Goal: Task Accomplishment & Management: Use online tool/utility

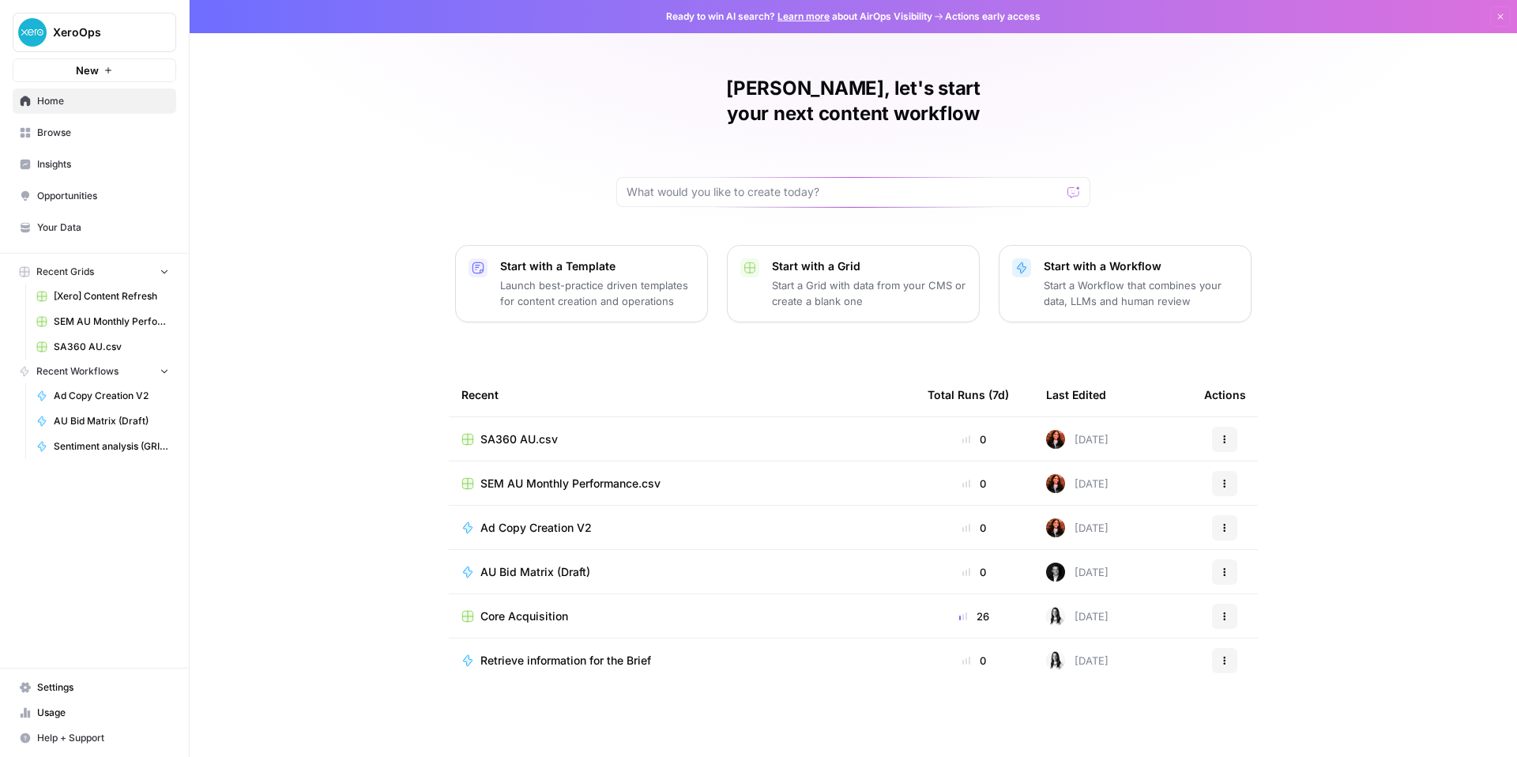
scroll to position [117, 0]
click at [480, 564] on span "AU Bid Matrix (Draft)" at bounding box center [535, 572] width 110 height 16
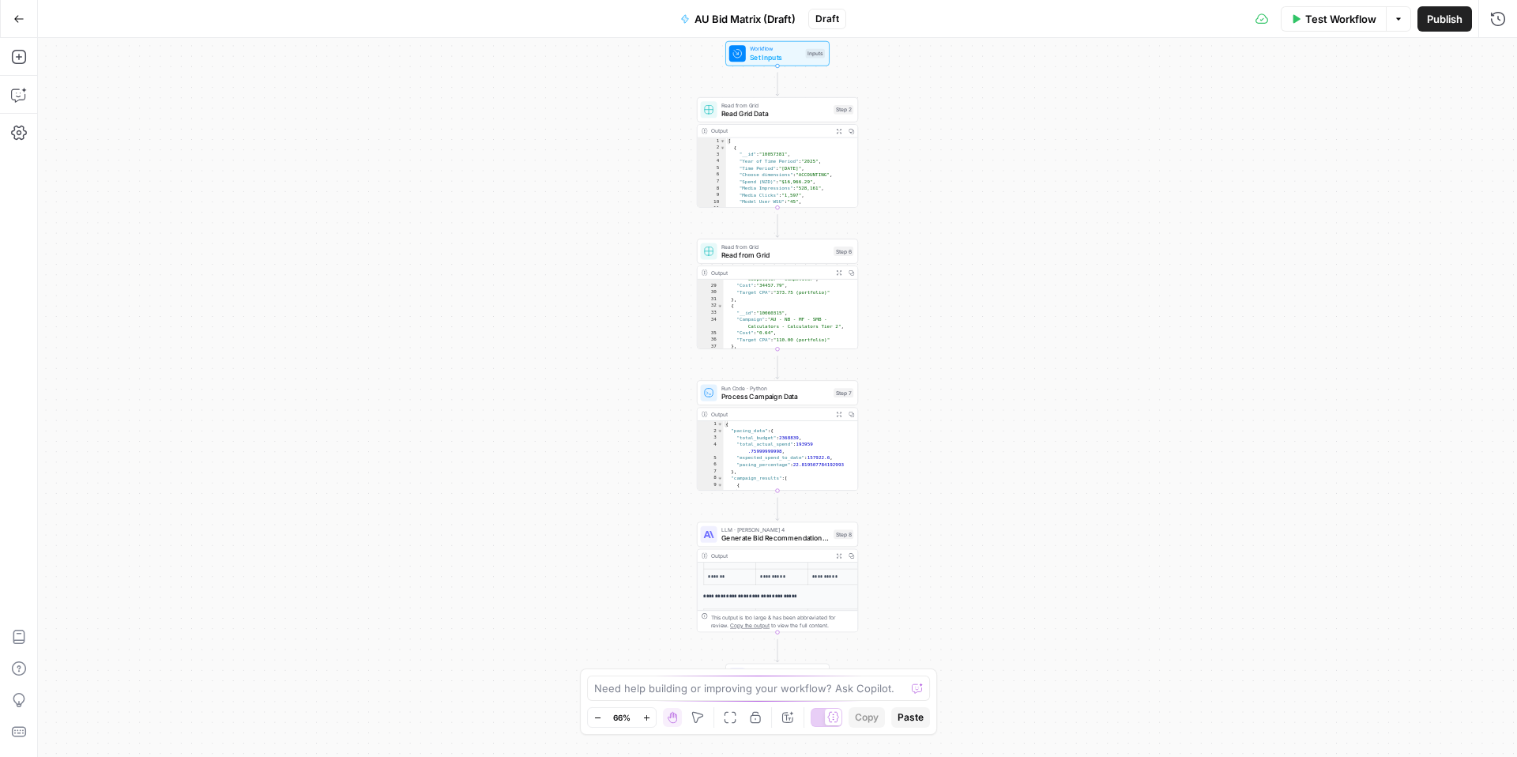
scroll to position [88, 0]
click at [751, 543] on span "Generate Bid Recommendations Analysis" at bounding box center [775, 537] width 108 height 10
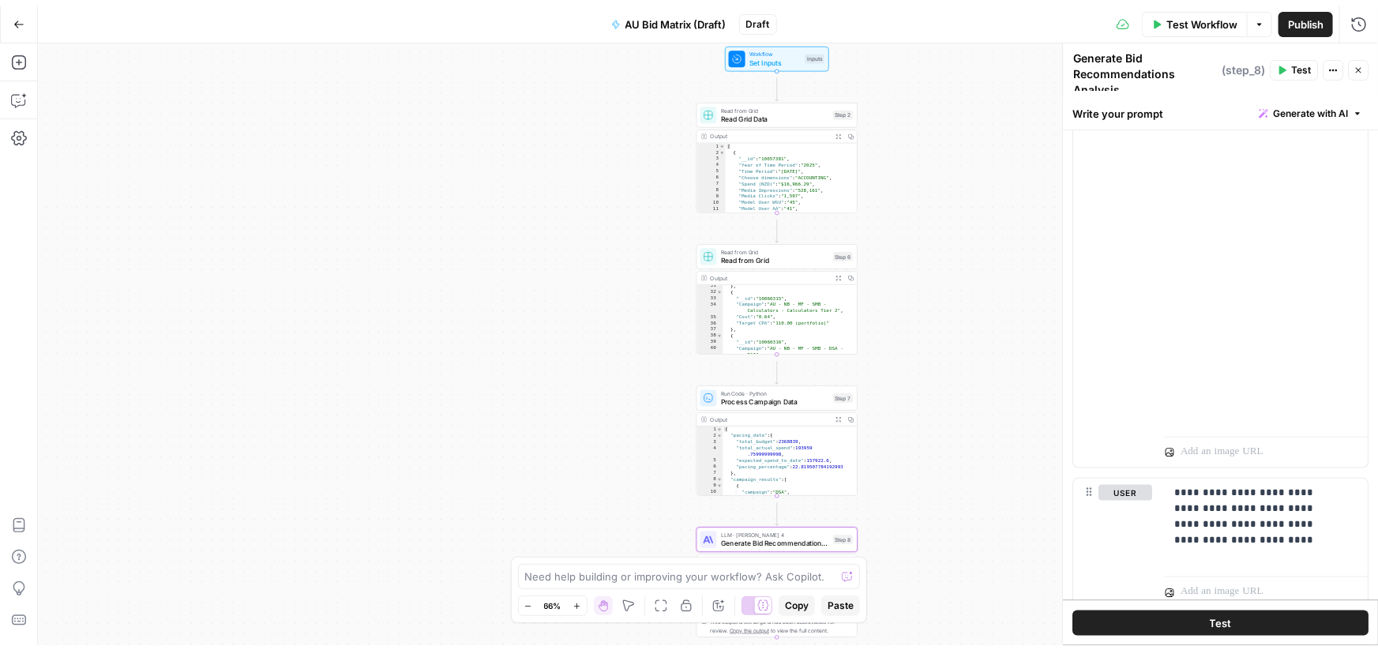
scroll to position [2397, 0]
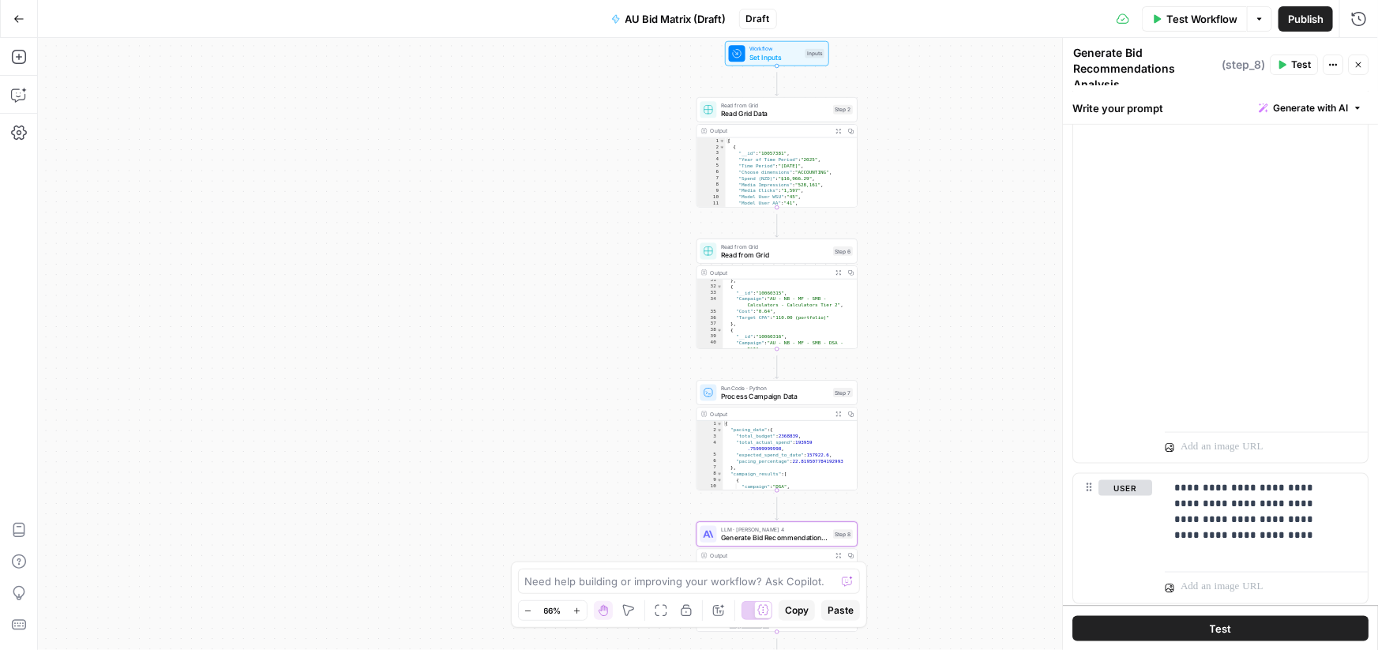
click at [1359, 71] on button "Close" at bounding box center [1358, 65] width 21 height 21
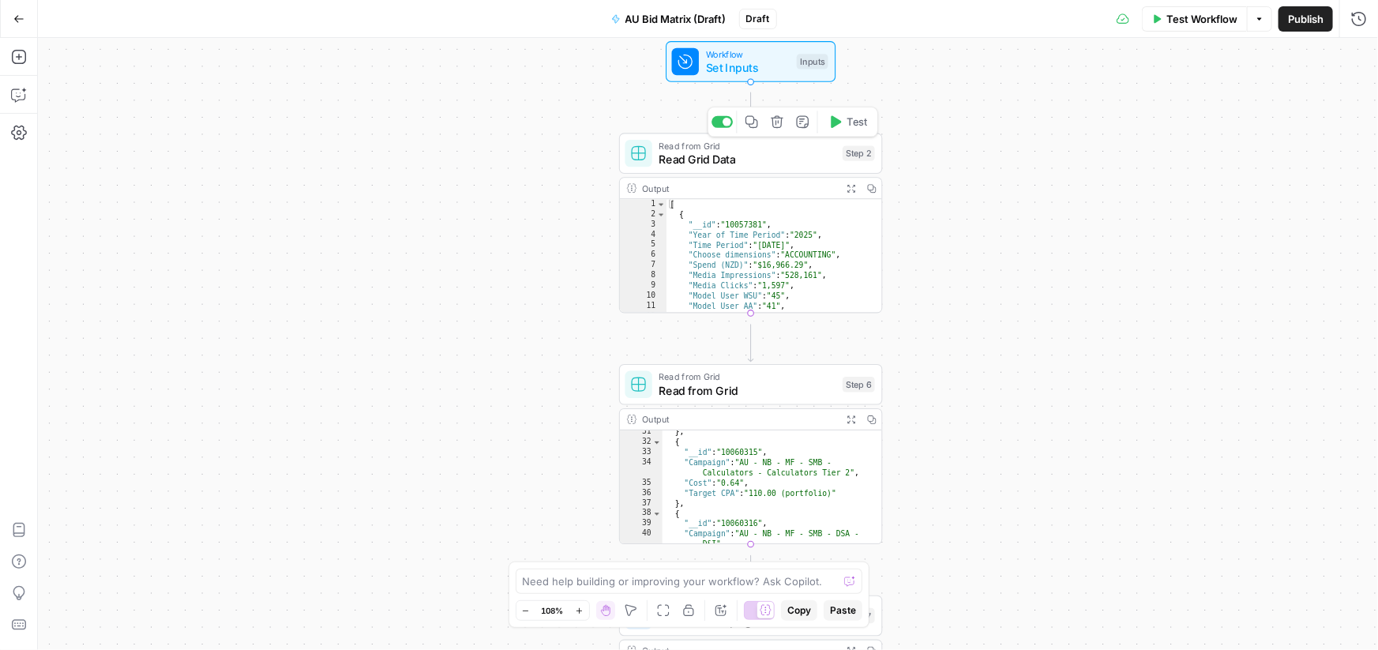
click at [716, 166] on span "Read Grid Data" at bounding box center [748, 159] width 177 height 17
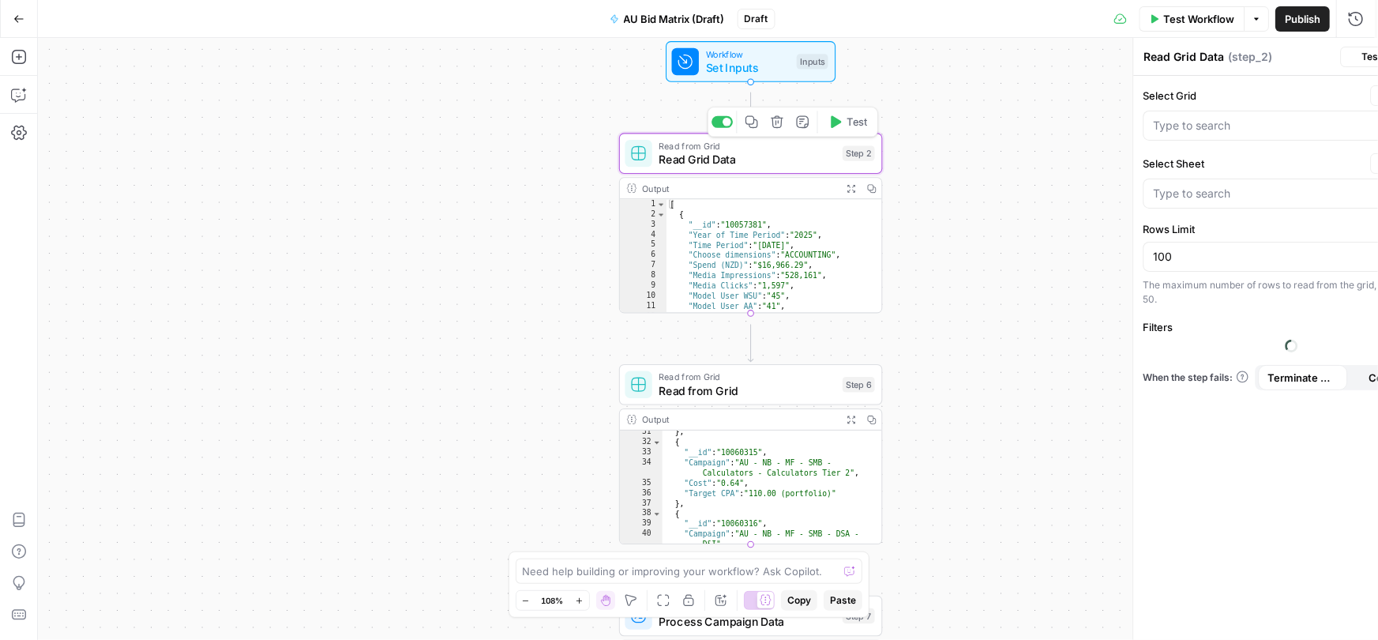
type input "AU Paid Search Monthly Performance.csv"
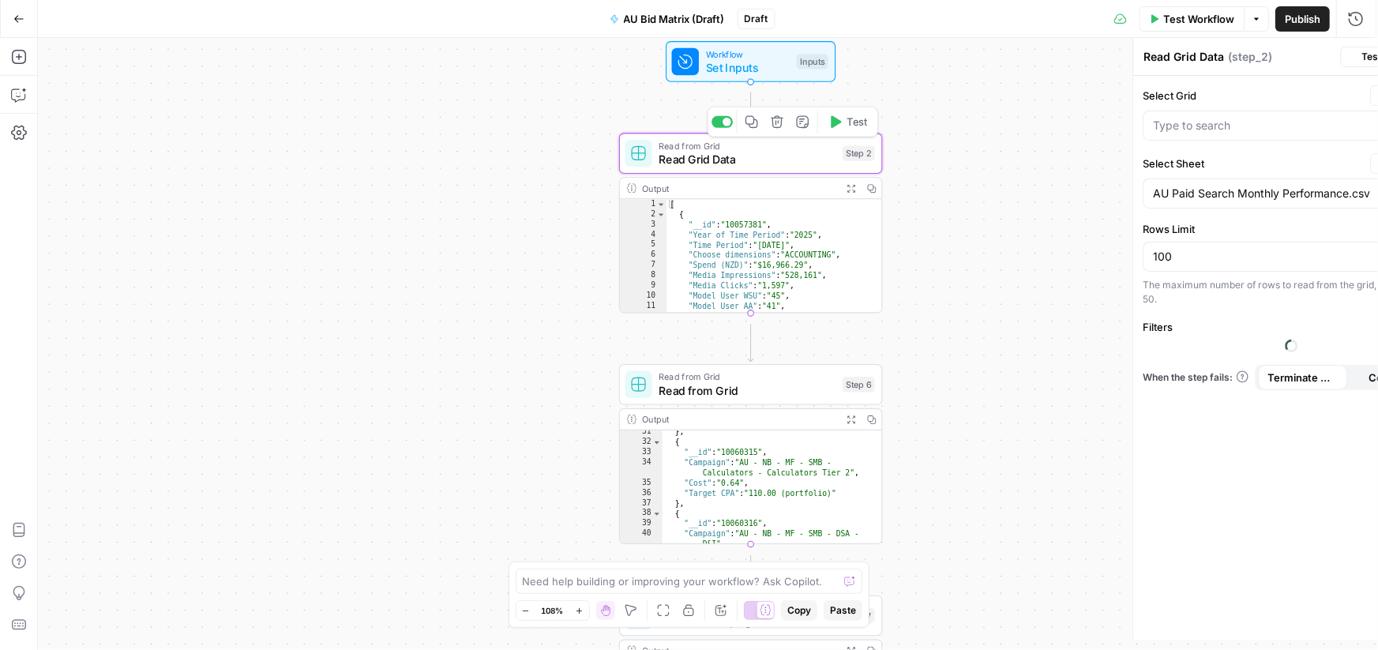
type input "SEM AU Monthly Performance.csv"
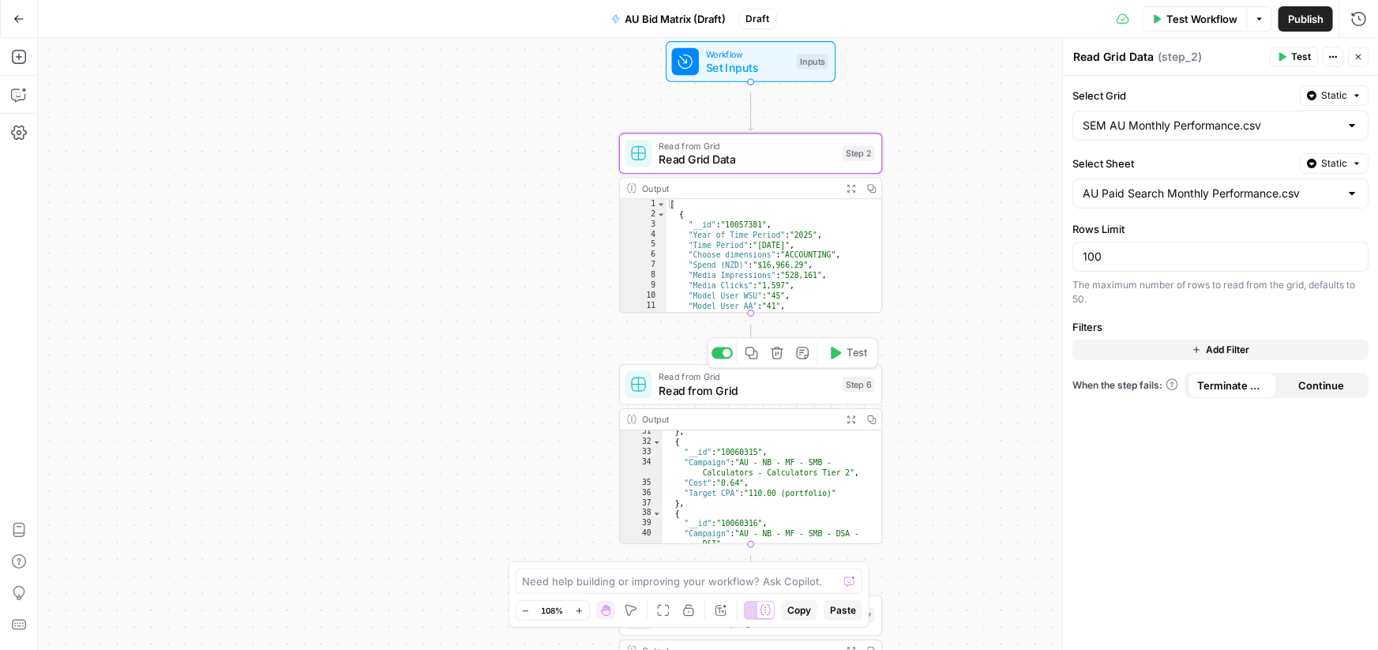
click at [780, 393] on span "Read from Grid" at bounding box center [748, 390] width 177 height 17
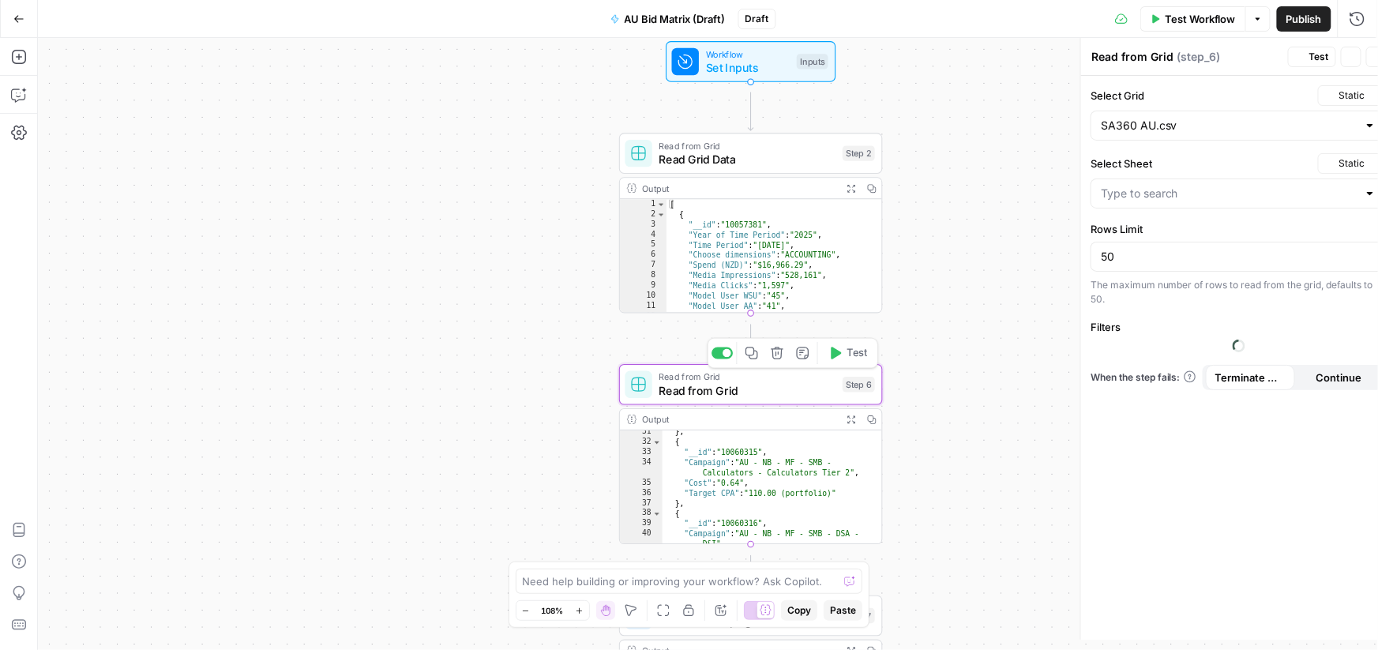
type input "SA360 AU.csv"
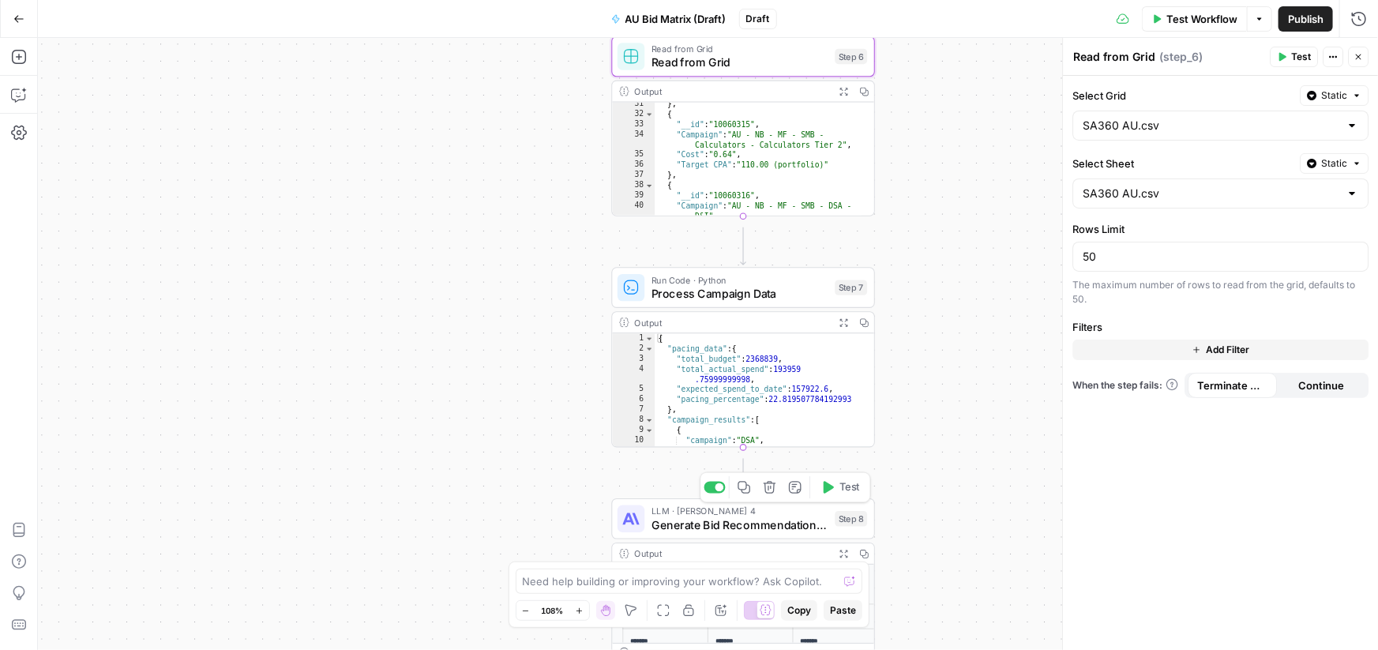
click at [655, 516] on div "LLM · Claude Sonnet 4 Generate Bid Recommendations Analysis Step 8 Copy step De…" at bounding box center [743, 519] width 250 height 29
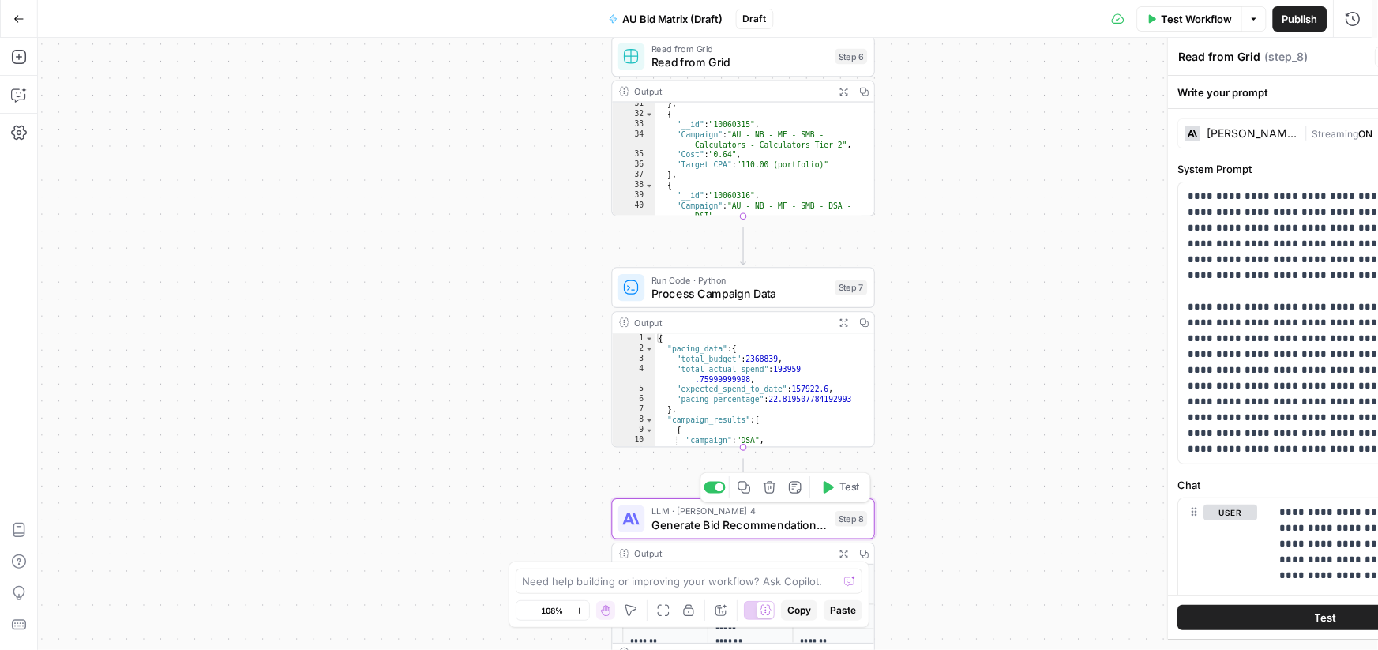
type textarea "Generate Bid Recommendations Analysis"
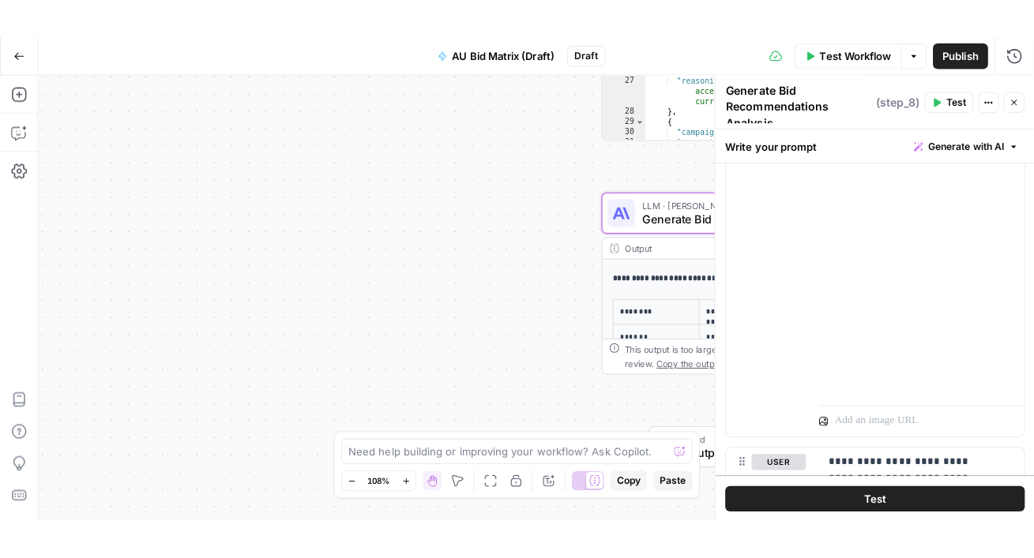
scroll to position [1010, 0]
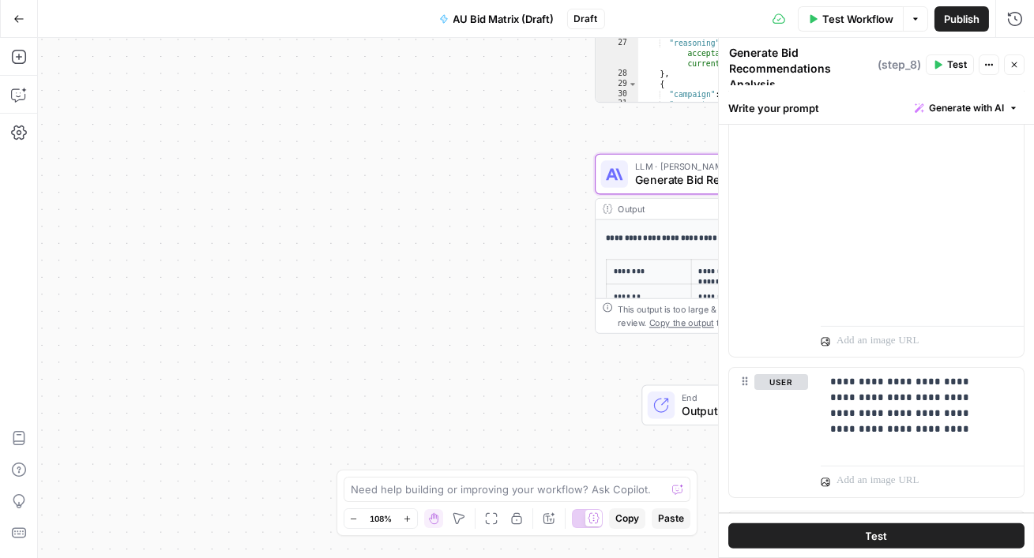
click at [22, 24] on button "Go Back" at bounding box center [19, 19] width 28 height 28
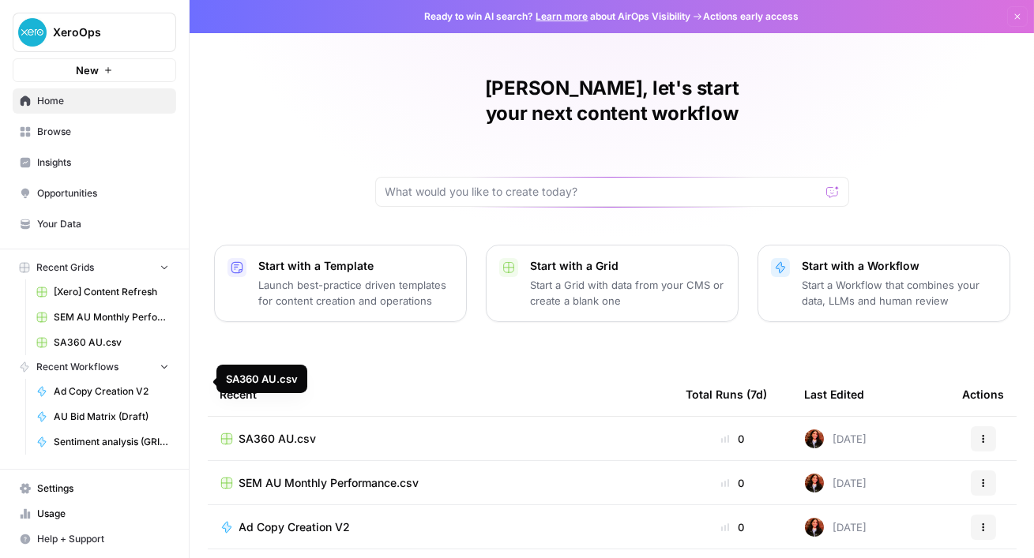
click at [113, 350] on span "SA360 AU.csv" at bounding box center [111, 343] width 115 height 14
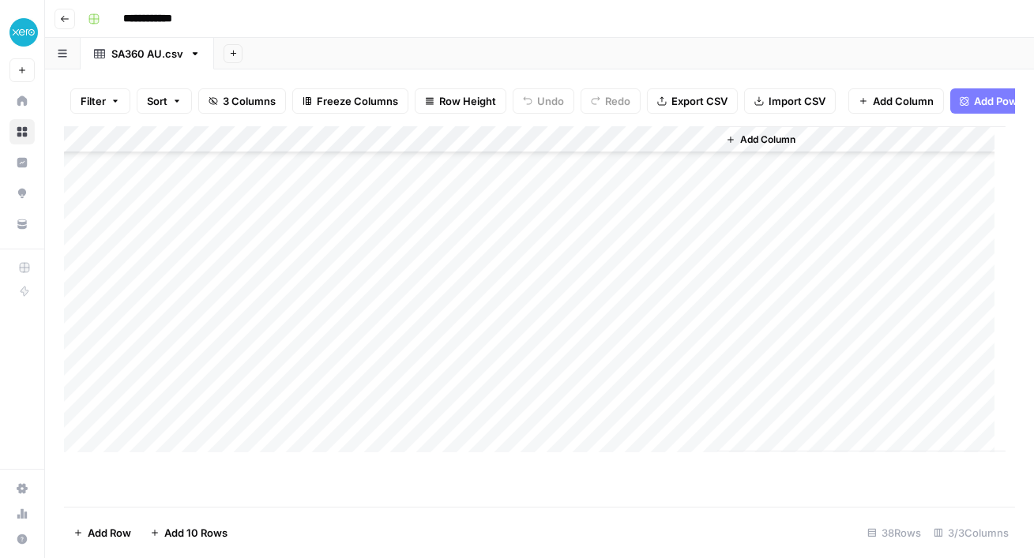
scroll to position [746, 0]
drag, startPoint x: 400, startPoint y: 206, endPoint x: 418, endPoint y: 357, distance: 152.0
click at [418, 357] on div "Add Column" at bounding box center [535, 289] width 942 height 326
click at [548, 339] on div "Add Column" at bounding box center [535, 289] width 942 height 326
drag, startPoint x: 558, startPoint y: 201, endPoint x: 568, endPoint y: 354, distance: 153.6
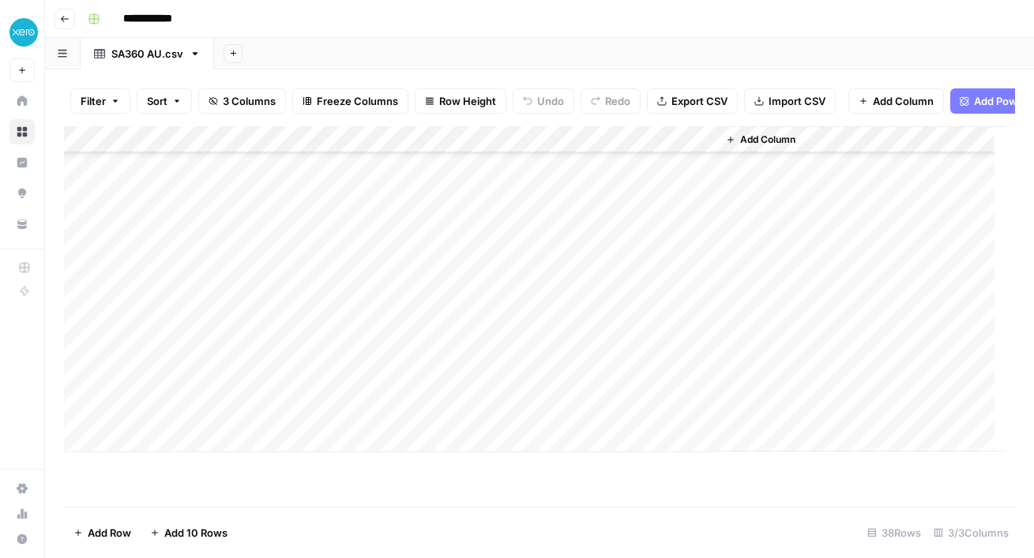
click at [568, 354] on div "Add Column" at bounding box center [535, 289] width 942 height 326
click at [247, 293] on div "Add Column" at bounding box center [535, 289] width 942 height 326
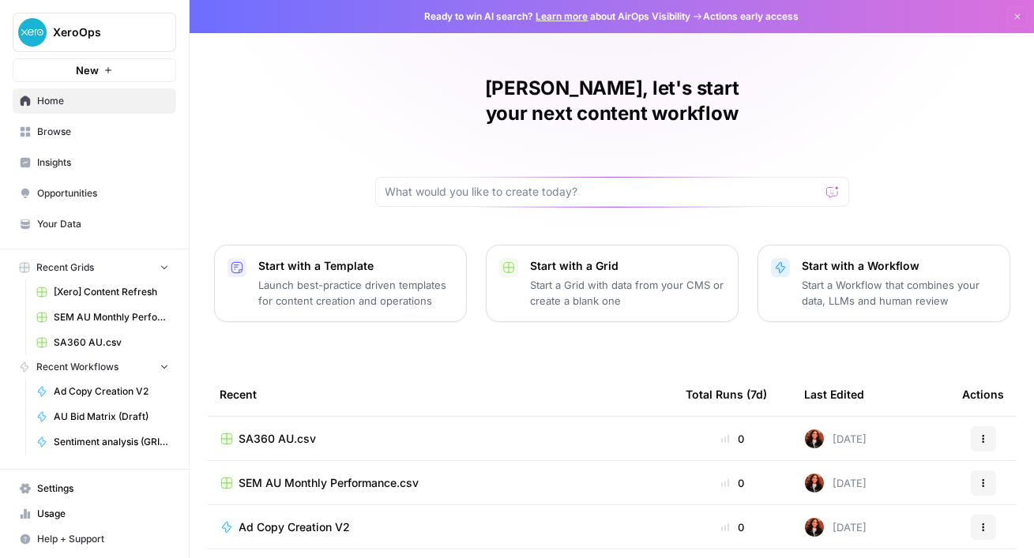
click at [115, 325] on span "SEM AU Monthly Performance.csv" at bounding box center [111, 317] width 115 height 14
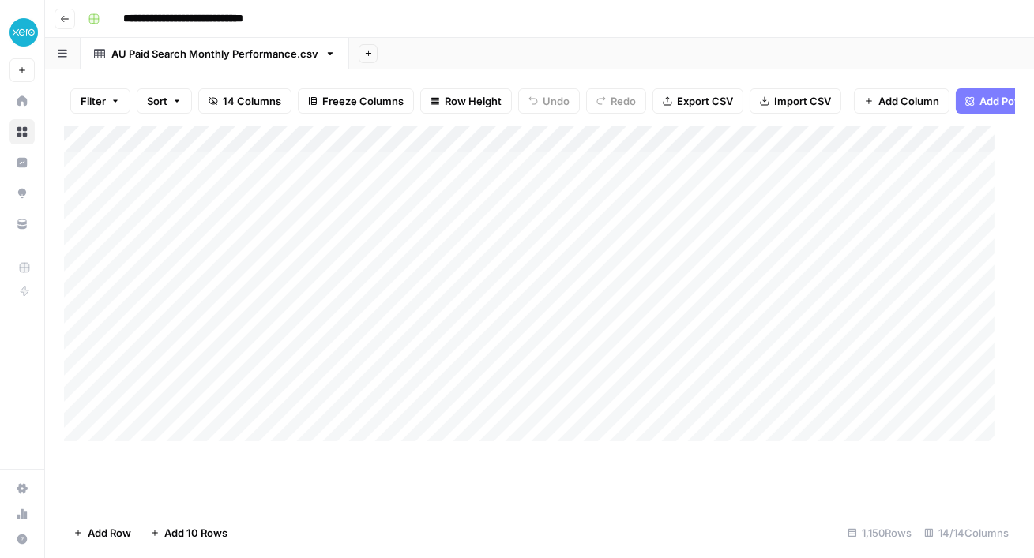
click at [99, 175] on div "Add Column" at bounding box center [535, 289] width 942 height 326
drag, startPoint x: 173, startPoint y: 183, endPoint x: 303, endPoint y: 340, distance: 203.6
click at [301, 340] on div "Add Column" at bounding box center [535, 289] width 942 height 326
drag, startPoint x: 344, startPoint y: 180, endPoint x: 207, endPoint y: 182, distance: 136.7
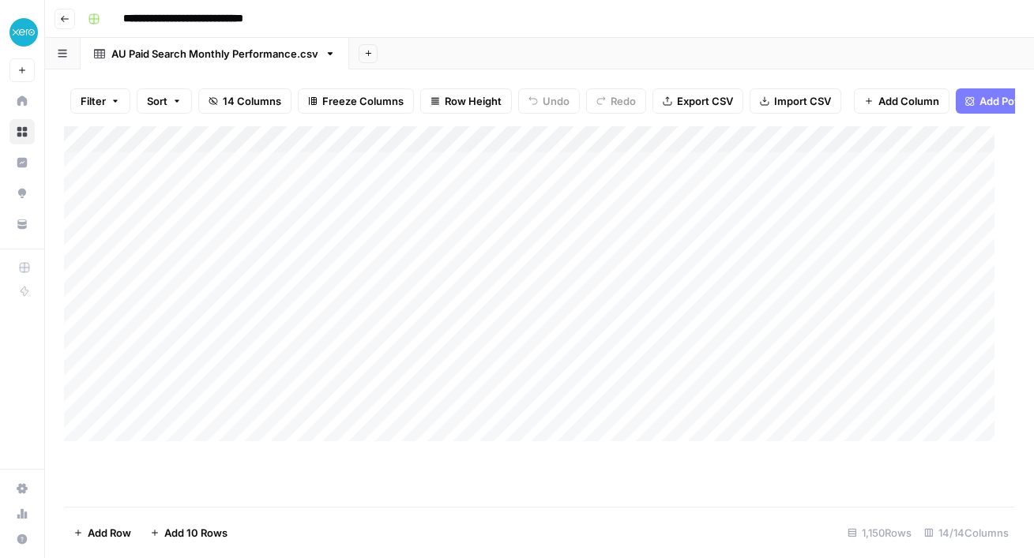
click at [207, 182] on div "Add Column" at bounding box center [535, 289] width 942 height 326
click at [192, 89] on div "Filter Sort 14 Columns Freeze Columns Row Height Undo Redo Export CSV Import CS…" at bounding box center [539, 314] width 989 height 489
click at [207, 208] on div "Add Column" at bounding box center [535, 289] width 942 height 326
drag, startPoint x: 208, startPoint y: 184, endPoint x: 153, endPoint y: 194, distance: 55.5
click at [153, 194] on div "Add Column" at bounding box center [535, 289] width 942 height 326
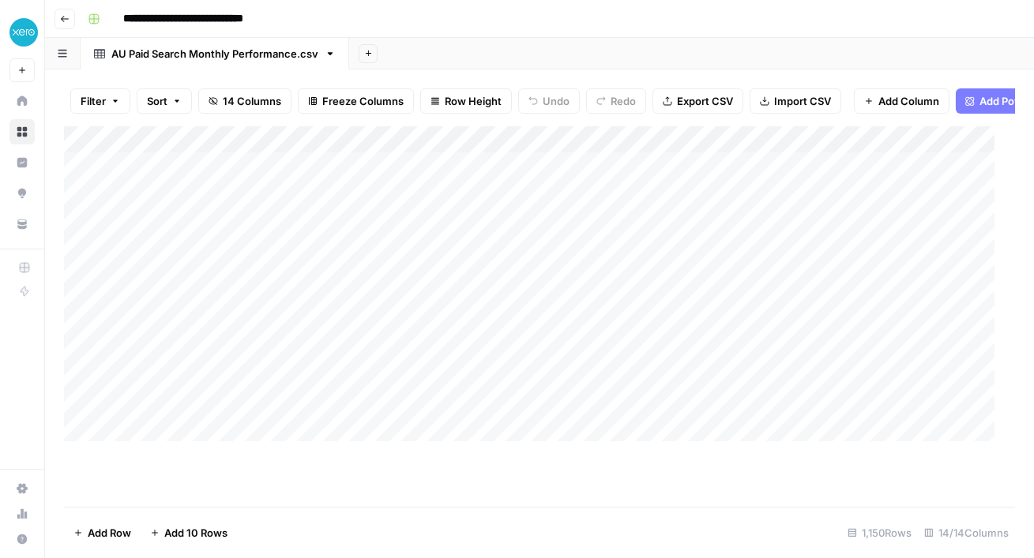
click at [97, 182] on div "Add Column" at bounding box center [535, 289] width 942 height 326
click at [733, 109] on span "Export CSV" at bounding box center [705, 101] width 56 height 16
